Goal: Obtain resource: Download file/media

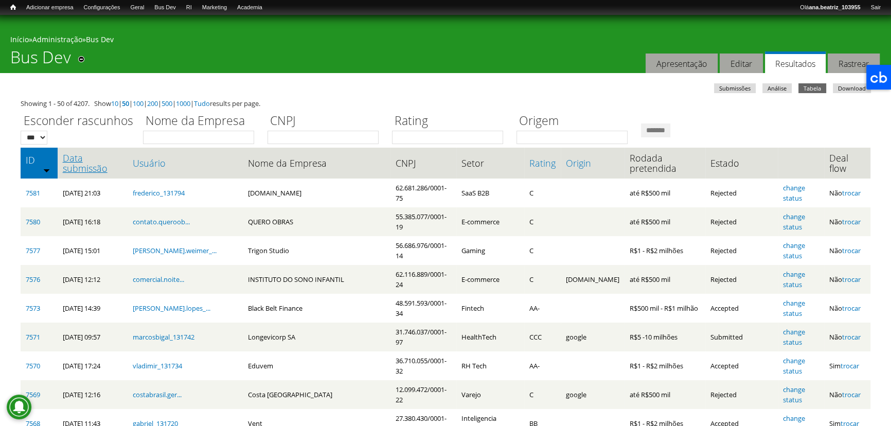
click at [96, 165] on link "Data submissão" at bounding box center [93, 163] width 60 height 21
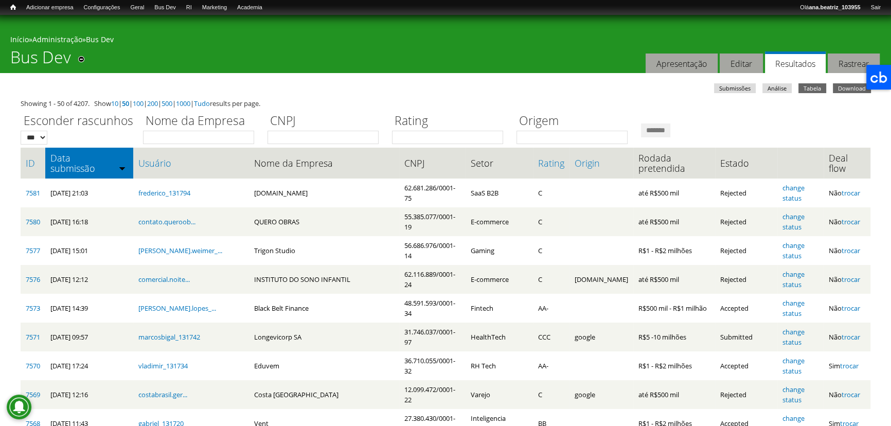
click at [868, 83] on icon at bounding box center [878, 77] width 25 height 25
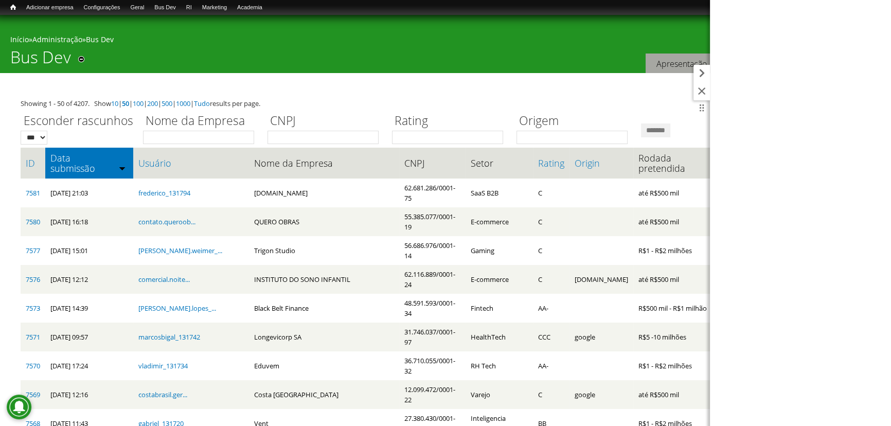
click at [702, 70] on icon at bounding box center [701, 73] width 16 height 16
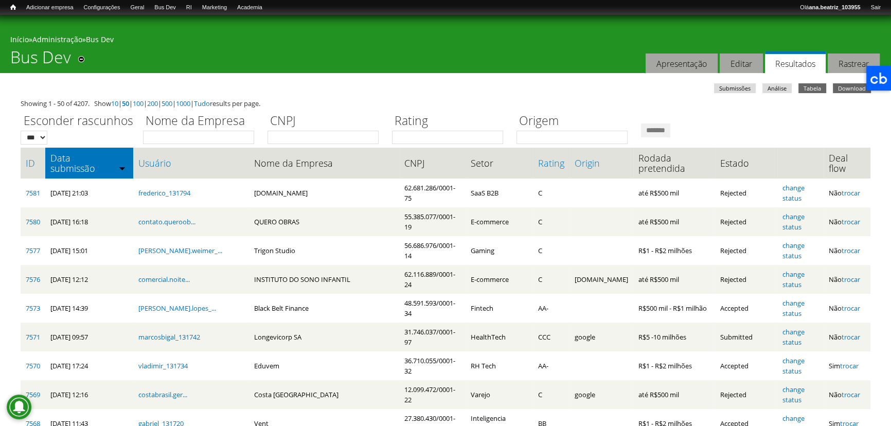
click at [852, 85] on link "Download" at bounding box center [852, 88] width 38 height 10
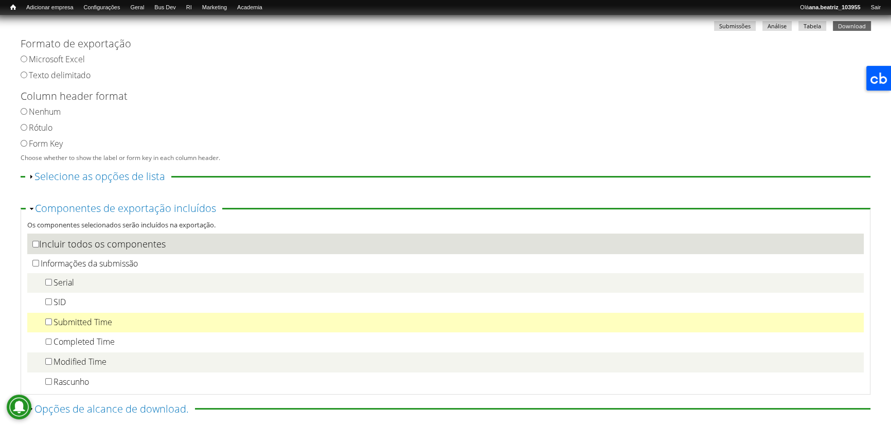
click at [71, 327] on label "Submitted Time" at bounding box center [82, 321] width 59 height 11
click at [39, 327] on div at bounding box center [37, 322] width 14 height 17
click at [62, 321] on label "Submitted Time" at bounding box center [82, 321] width 59 height 11
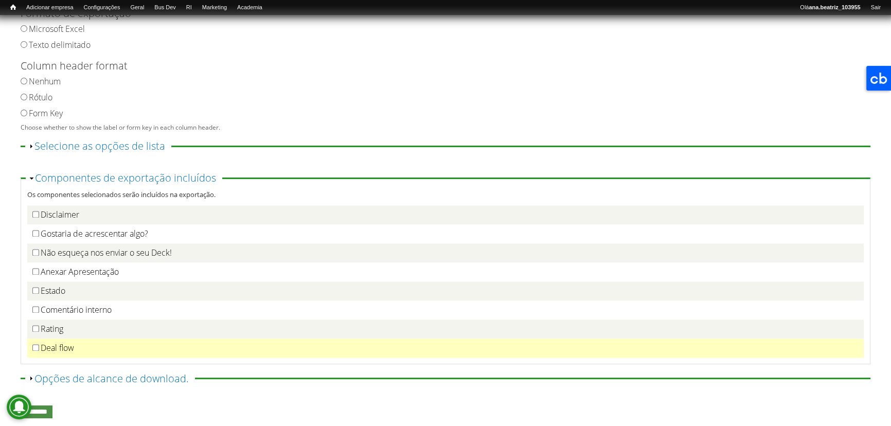
scroll to position [124, 0]
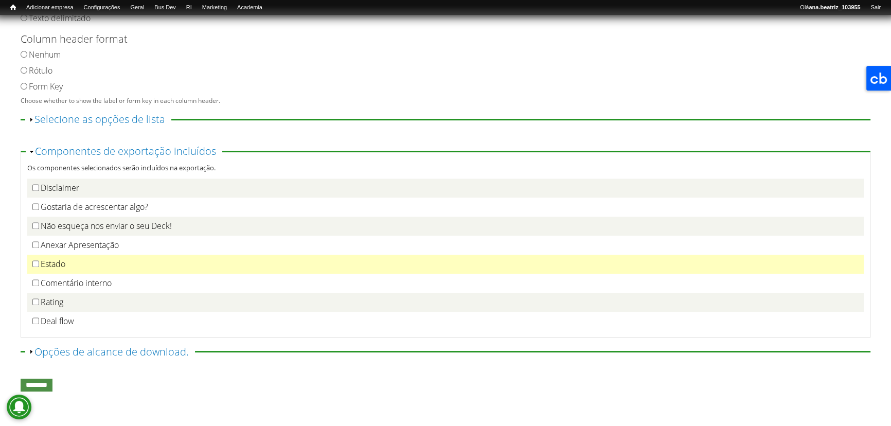
click at [91, 261] on div "Estado" at bounding box center [445, 264] width 826 height 11
click at [48, 259] on label "Estado" at bounding box center [53, 263] width 25 height 11
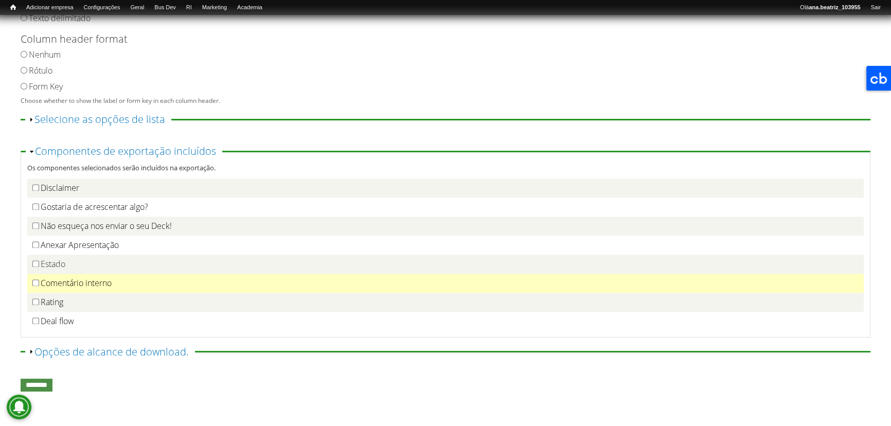
click at [42, 283] on label "Comentário interno" at bounding box center [76, 282] width 71 height 11
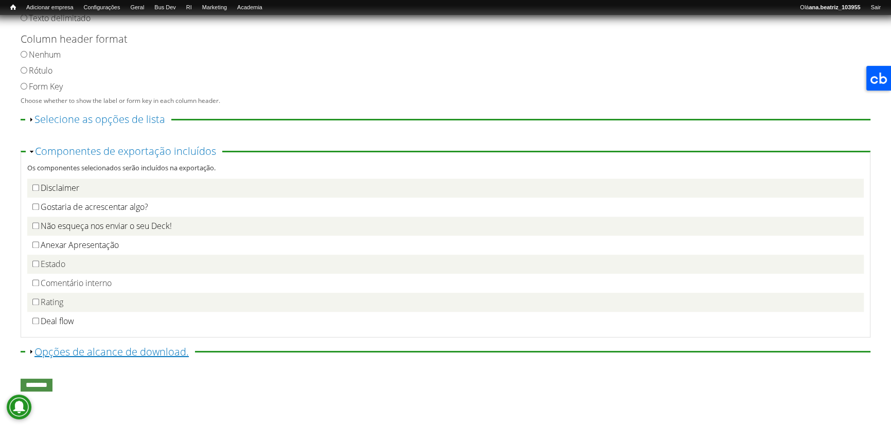
click at [66, 345] on link "Exibir Opções de alcance de download." at bounding box center [111, 352] width 154 height 14
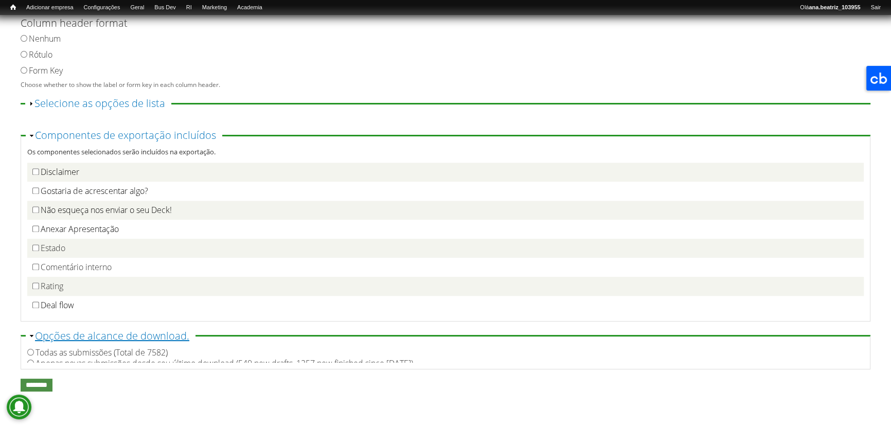
scroll to position [229, 0]
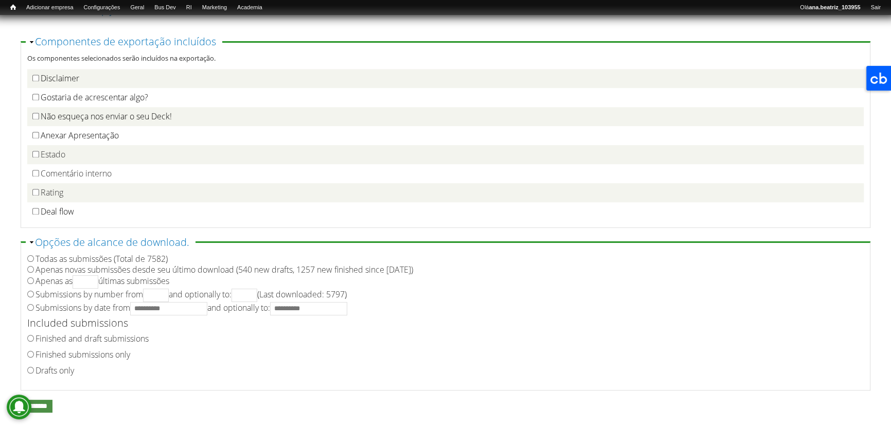
click at [60, 360] on label "Finished submissions only" at bounding box center [82, 354] width 95 height 11
click at [51, 311] on label "Submissions by date from and optionally to:" at bounding box center [191, 307] width 312 height 11
click at [143, 312] on input "Submissions by date from and optionally to:" at bounding box center [168, 308] width 77 height 13
type input "**********"
drag, startPoint x: 311, startPoint y: 315, endPoint x: 318, endPoint y: 315, distance: 7.2
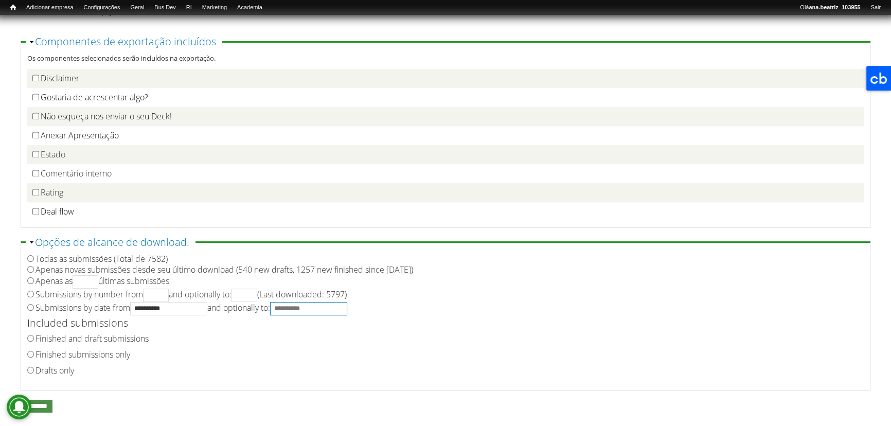
click at [311, 315] on input "**********" at bounding box center [308, 308] width 77 height 13
type input "**********"
click at [606, 328] on label "Included submissions" at bounding box center [436, 322] width 819 height 15
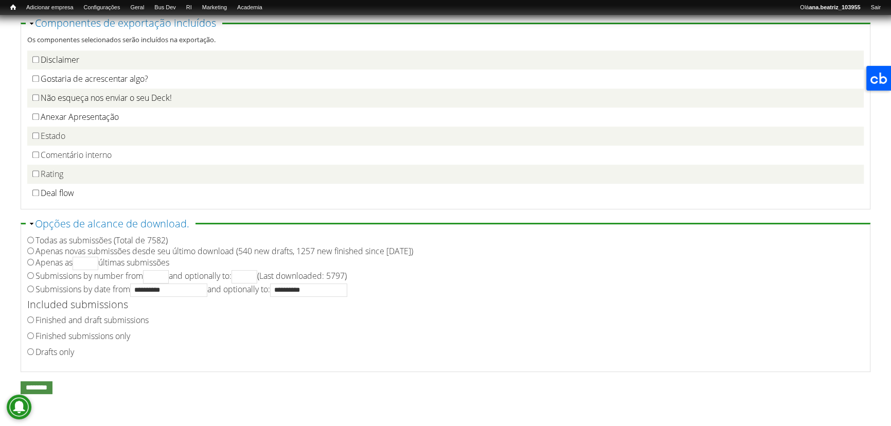
scroll to position [257, 0]
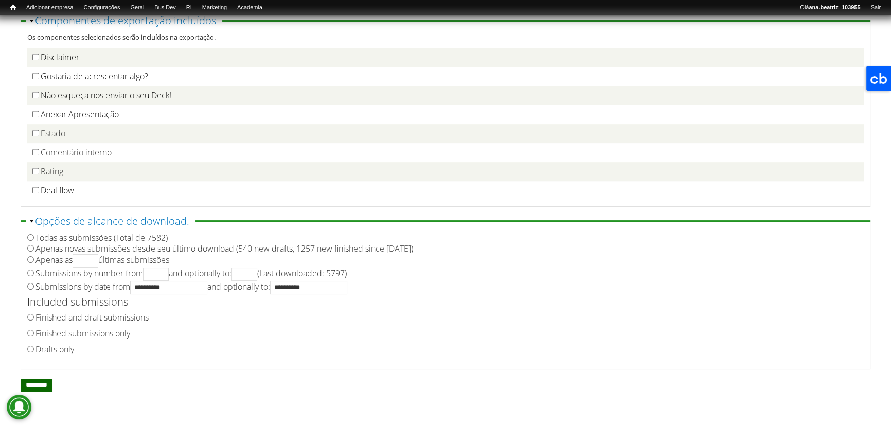
click at [52, 381] on input "********" at bounding box center [37, 384] width 32 height 13
